Goal: Information Seeking & Learning: Learn about a topic

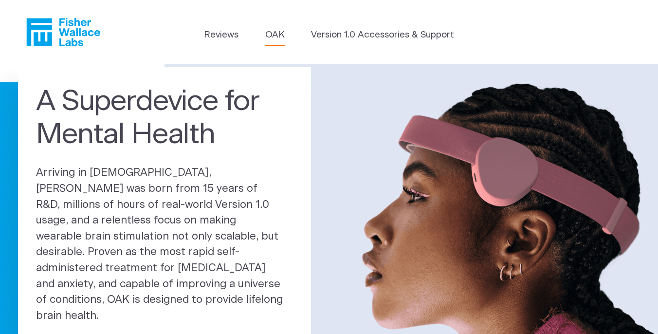
click at [275, 37] on link "OAK" at bounding box center [274, 35] width 19 height 14
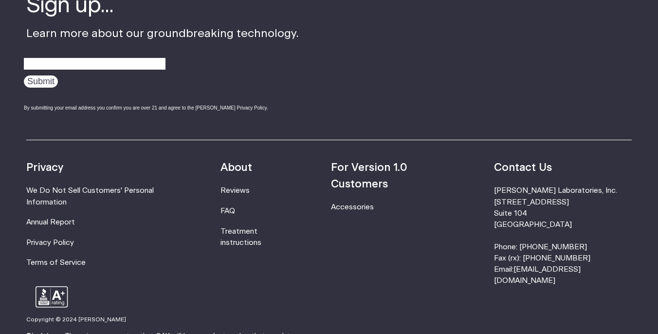
scroll to position [1669, 0]
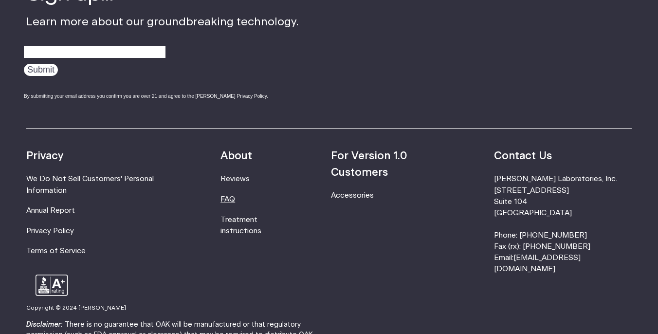
click at [235, 196] on link "FAQ" at bounding box center [227, 199] width 15 height 7
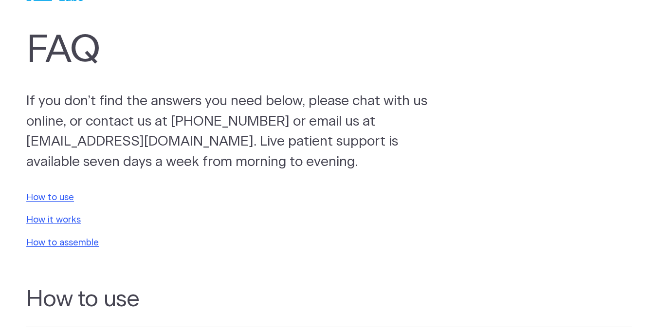
scroll to position [55, 0]
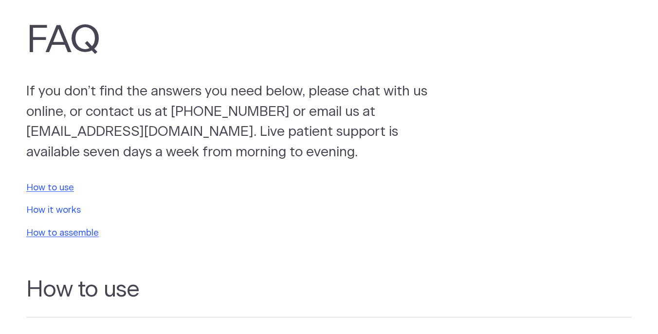
click at [67, 207] on link "How it works" at bounding box center [53, 209] width 54 height 9
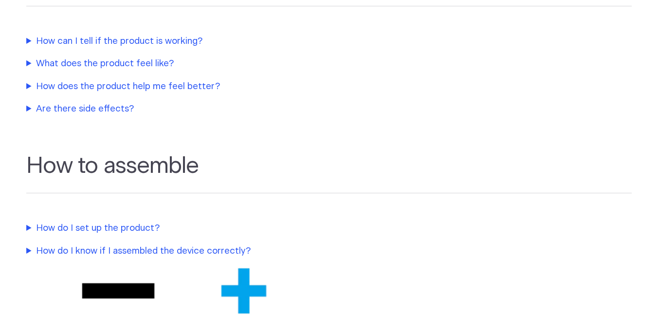
scroll to position [556, 0]
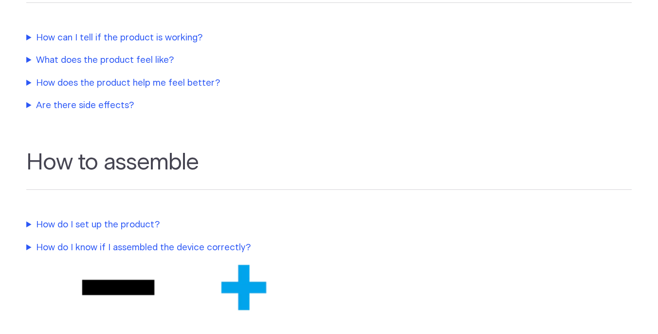
click at [129, 78] on summary "How does the product help me feel better?" at bounding box center [230, 83] width 409 height 14
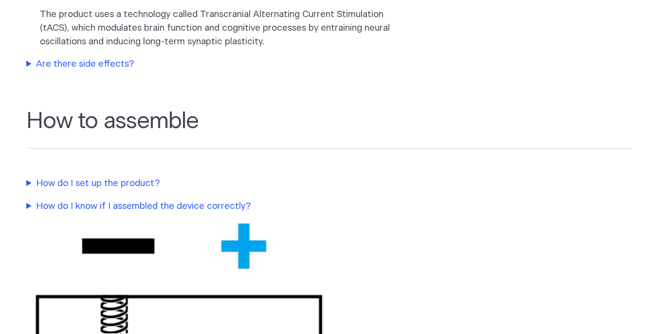
scroll to position [658, 0]
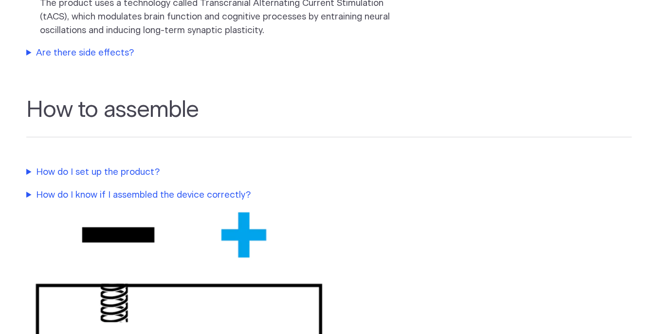
click at [115, 49] on summary "Are there side effects?" at bounding box center [230, 53] width 409 height 14
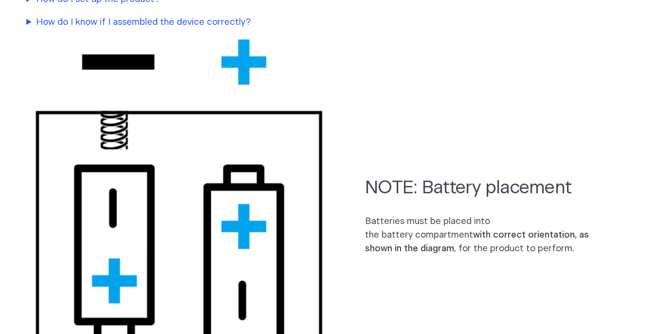
scroll to position [985, 0]
